Goal: Information Seeking & Learning: Learn about a topic

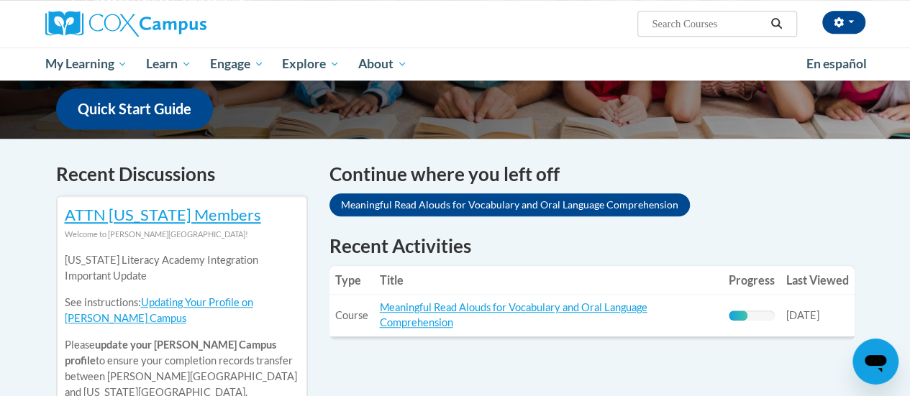
scroll to position [369, 0]
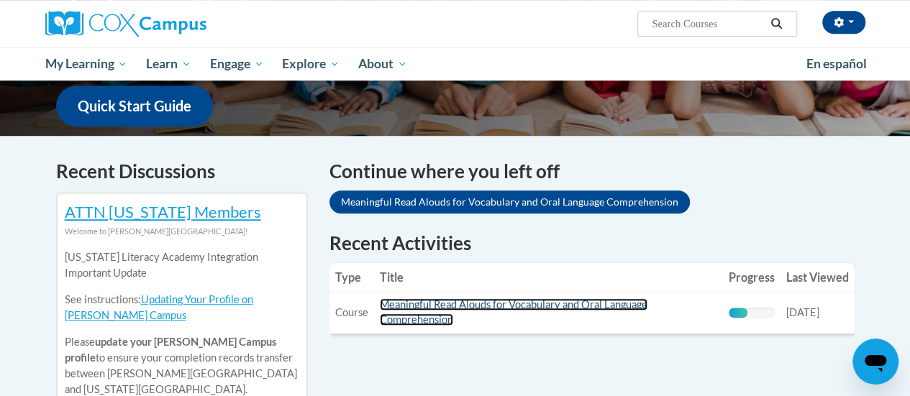
click at [495, 302] on link "Meaningful Read Alouds for Vocabulary and Oral Language Comprehension" at bounding box center [514, 312] width 268 height 27
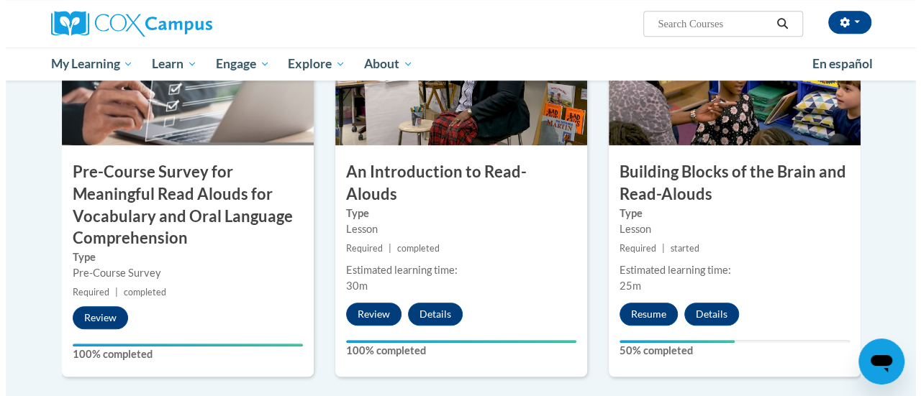
scroll to position [432, 0]
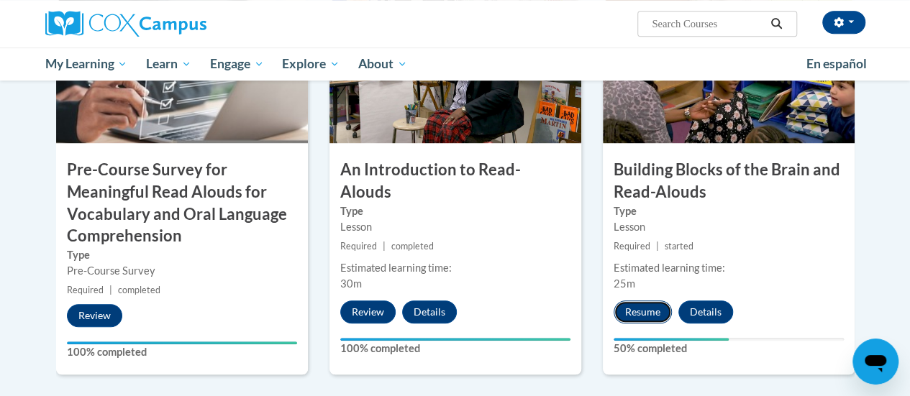
click at [637, 311] on button "Resume" at bounding box center [643, 312] width 58 height 23
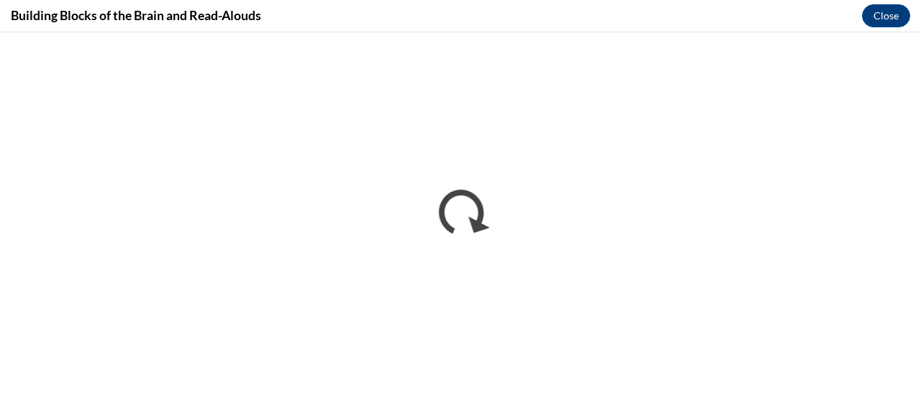
scroll to position [0, 0]
